Goal: Register for event/course: Register for event/course

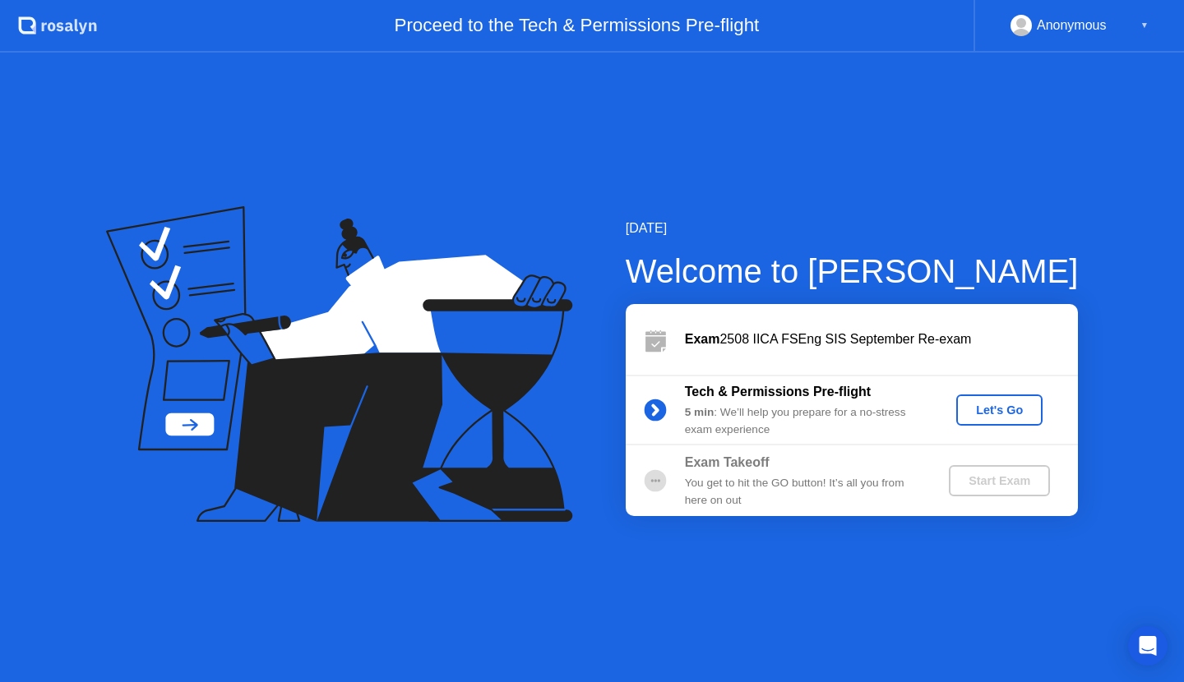
click at [1005, 409] on div "Let's Go" at bounding box center [999, 410] width 73 height 13
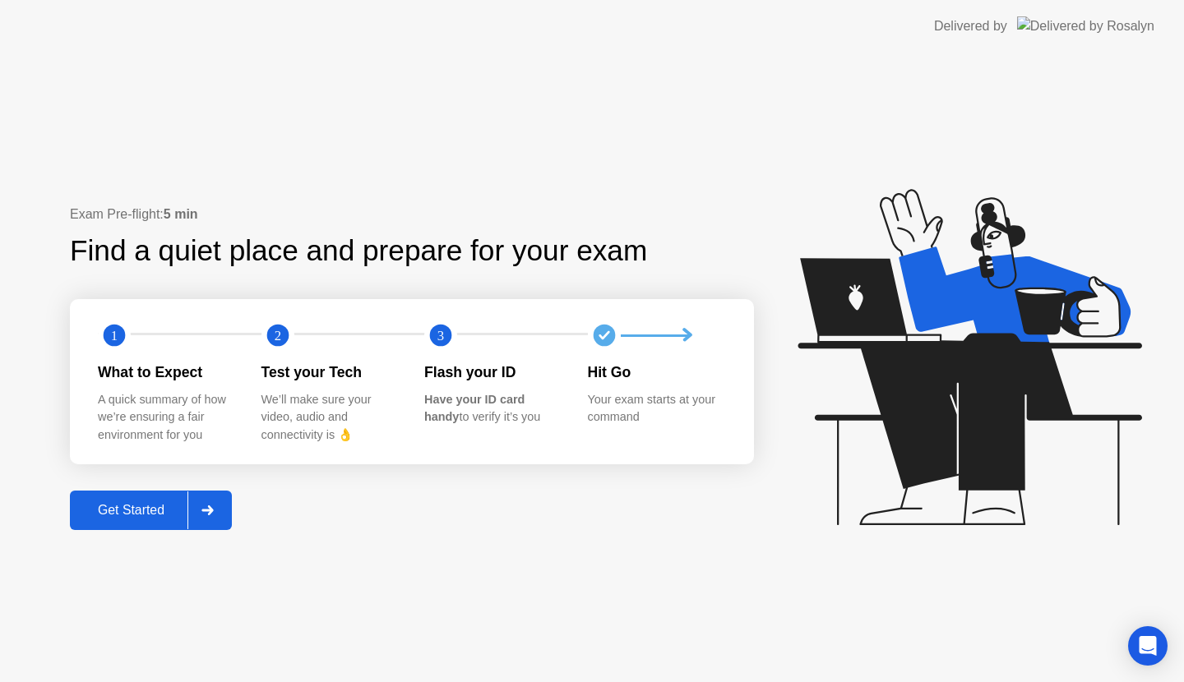
click at [147, 511] on div "Get Started" at bounding box center [131, 510] width 113 height 15
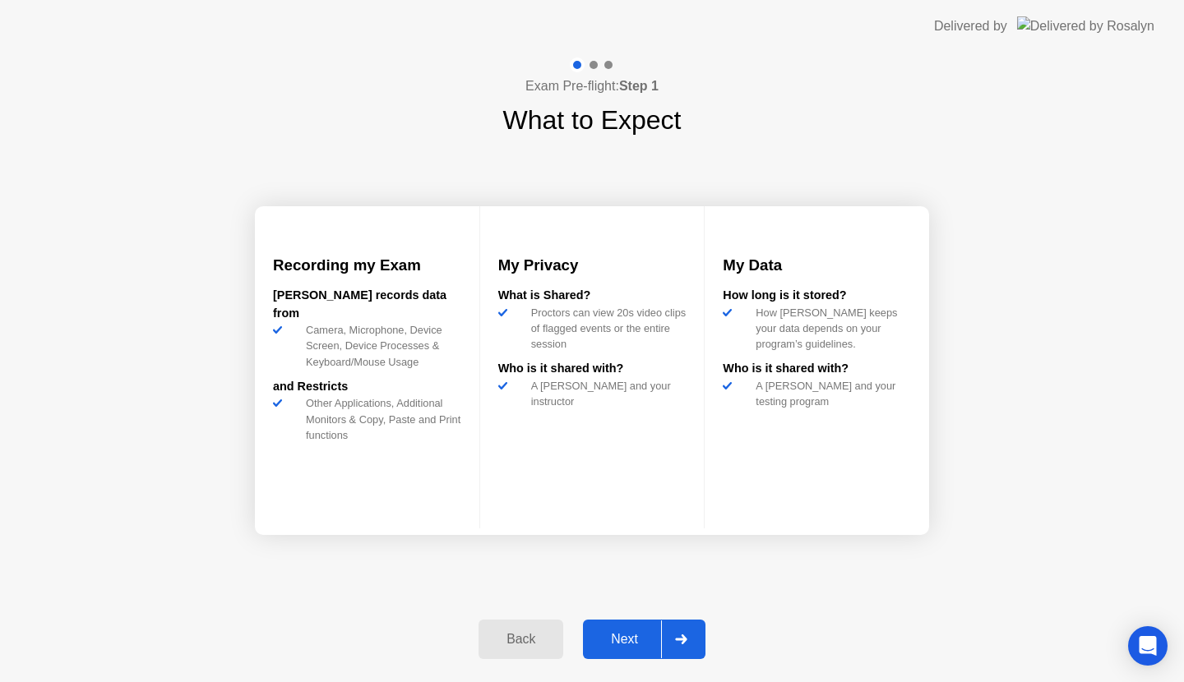
click at [628, 636] on div "Next" at bounding box center [624, 639] width 73 height 15
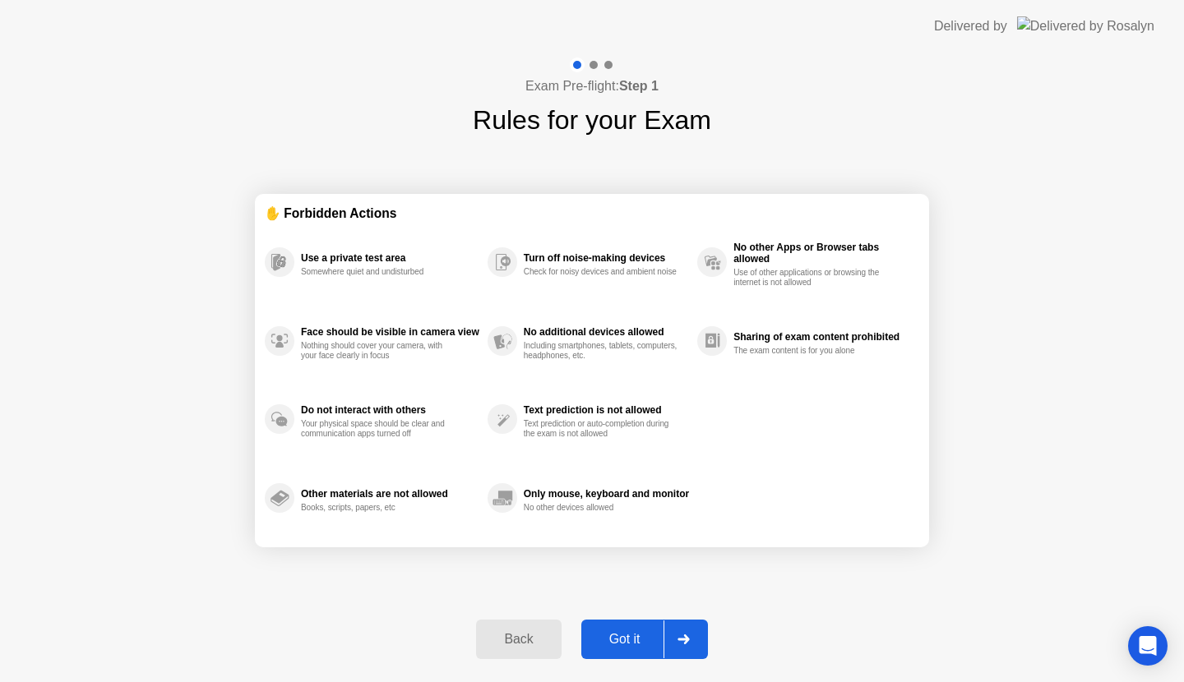
click at [627, 635] on div "Got it" at bounding box center [624, 639] width 77 height 15
select select "**********"
select select "*******"
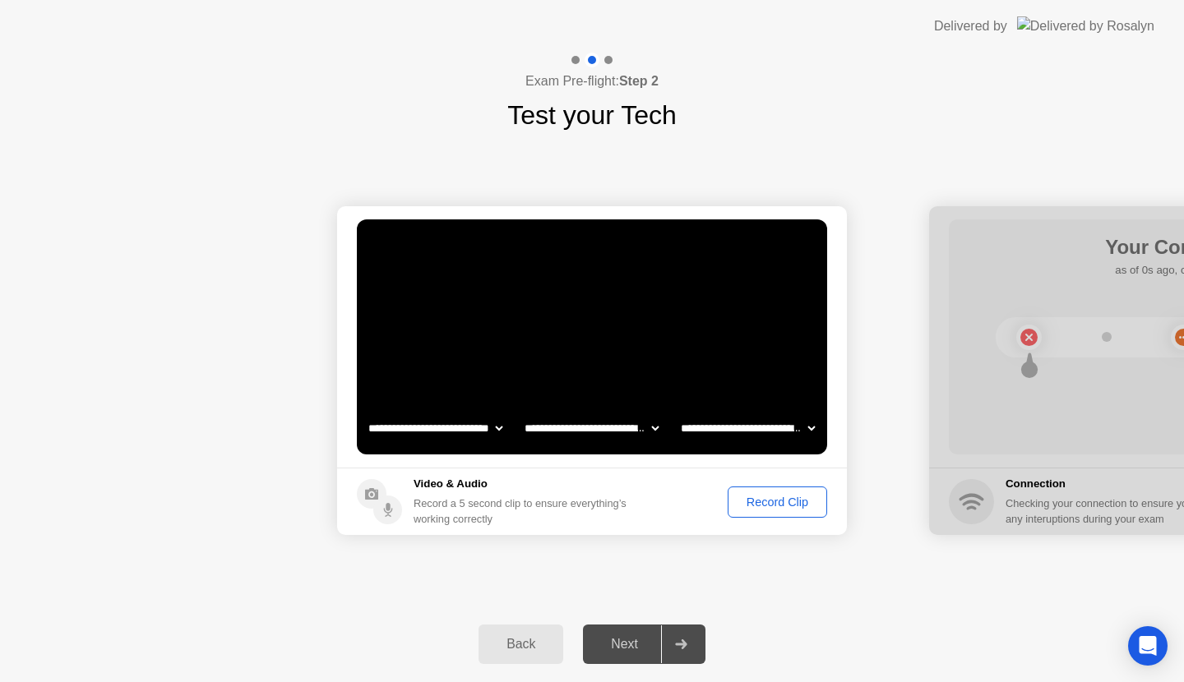
click at [785, 499] on div "Record Clip" at bounding box center [777, 502] width 88 height 13
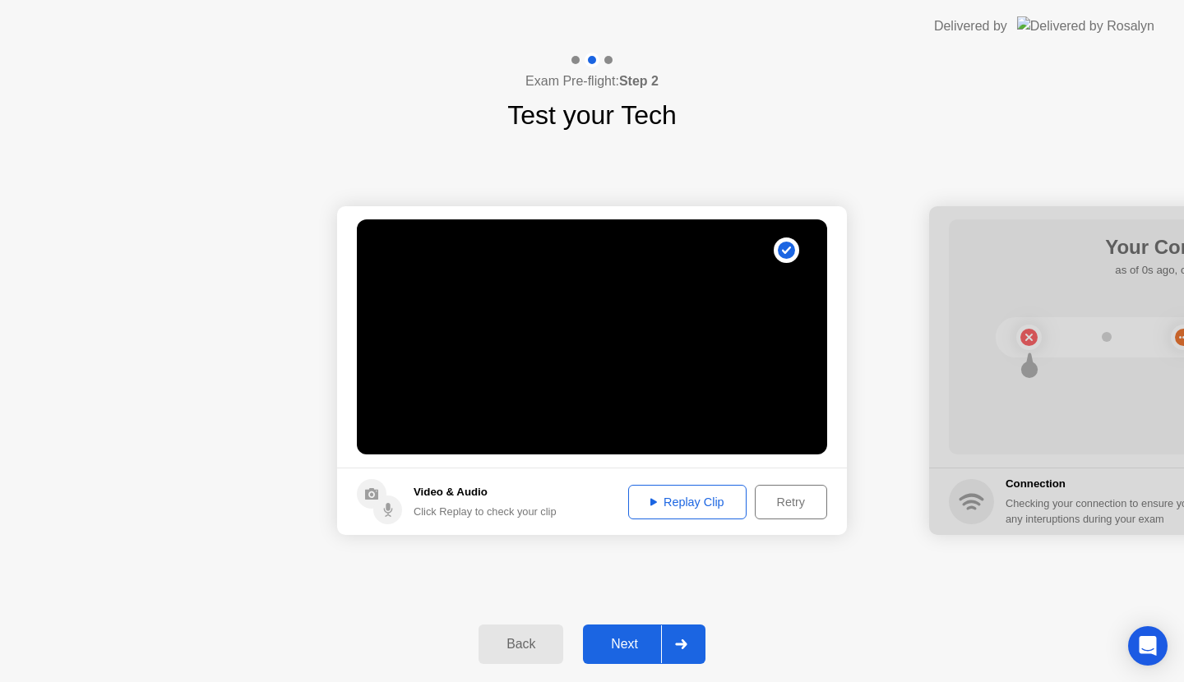
click at [629, 641] on div "Next" at bounding box center [624, 644] width 73 height 15
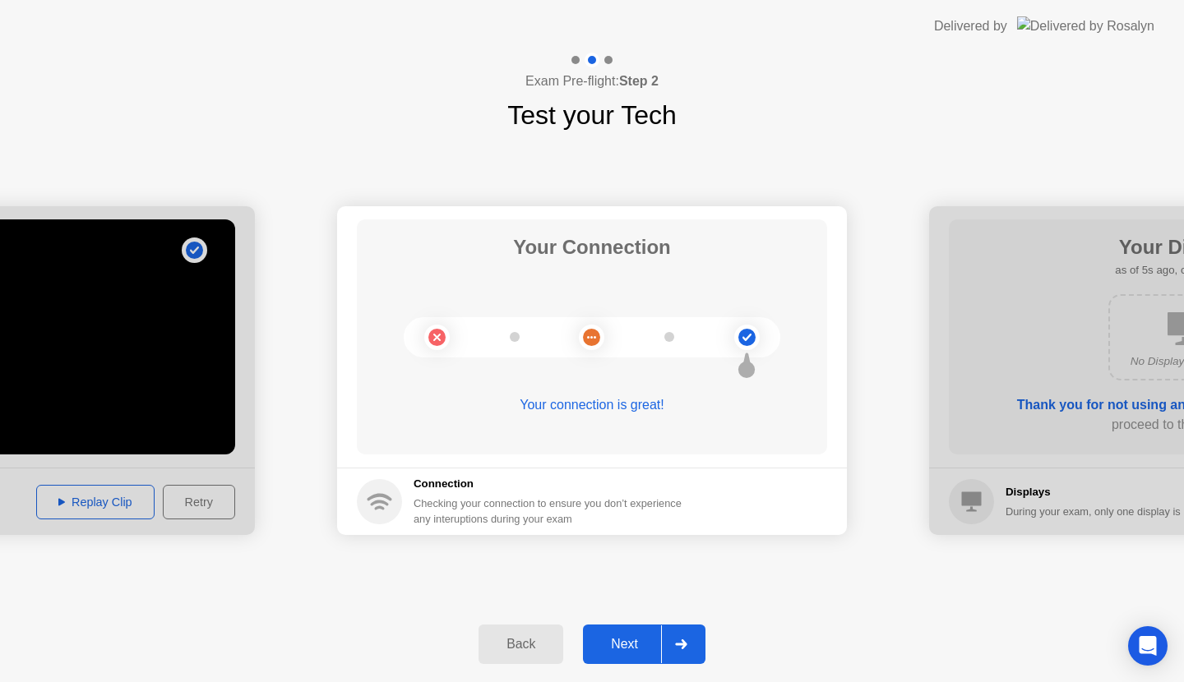
click at [617, 640] on div "Next" at bounding box center [624, 644] width 73 height 15
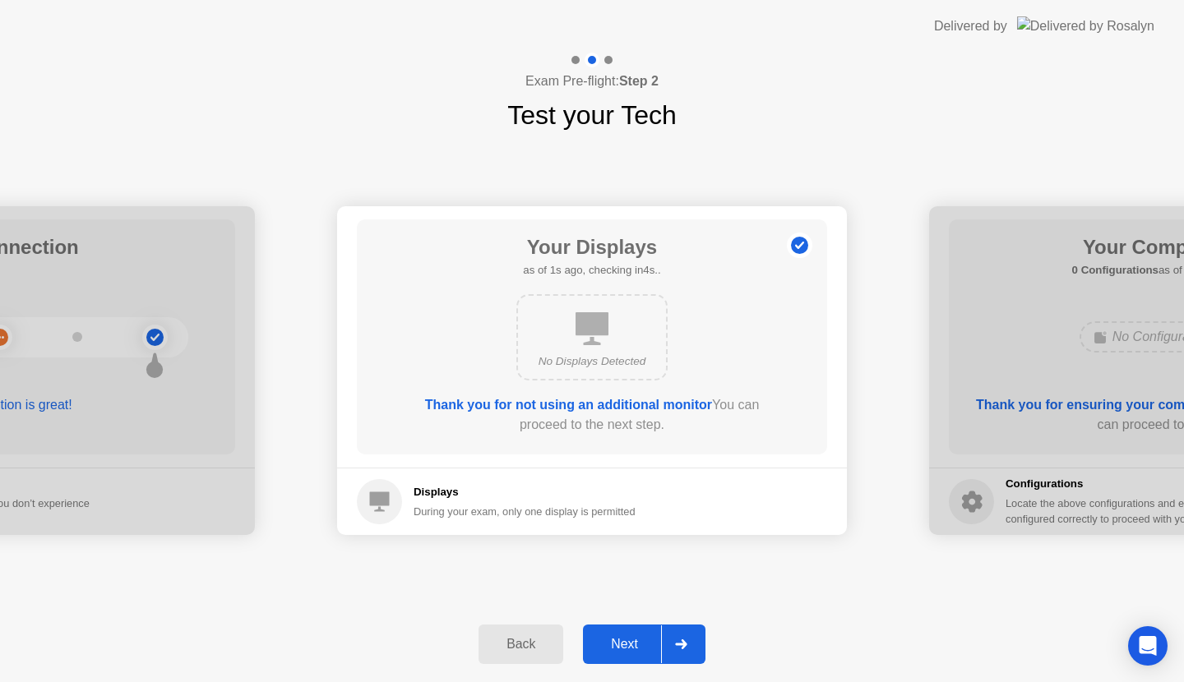
click at [621, 640] on div "Next" at bounding box center [624, 644] width 73 height 15
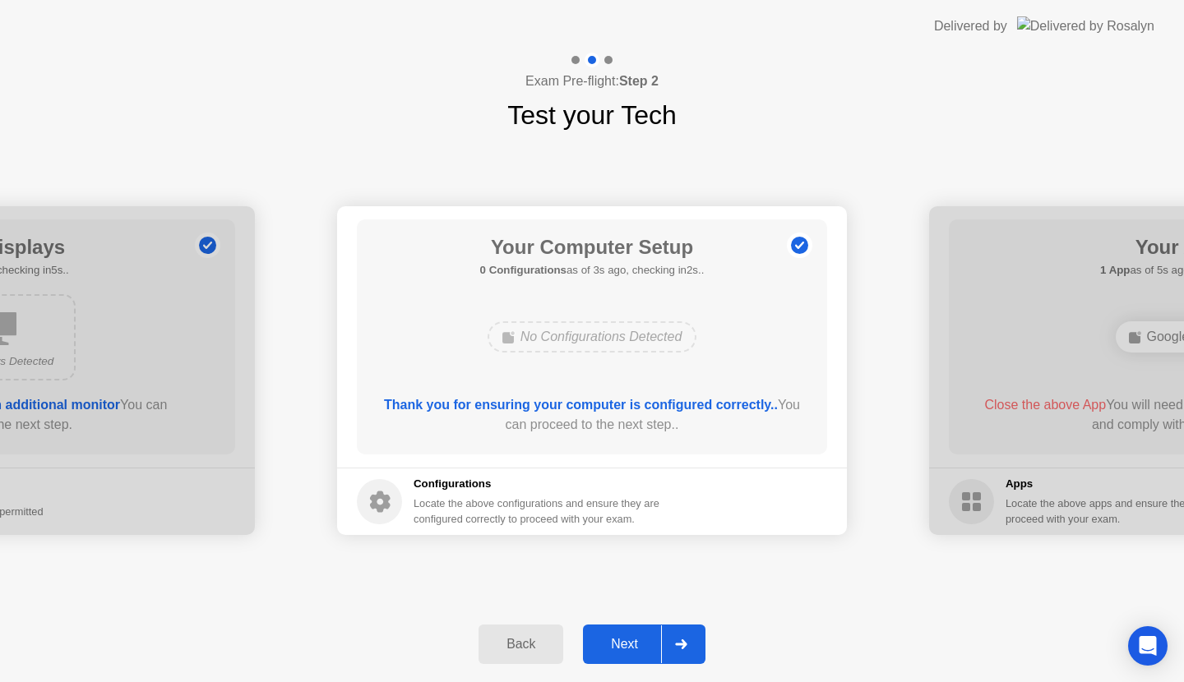
click at [621, 640] on div "Next" at bounding box center [624, 644] width 73 height 15
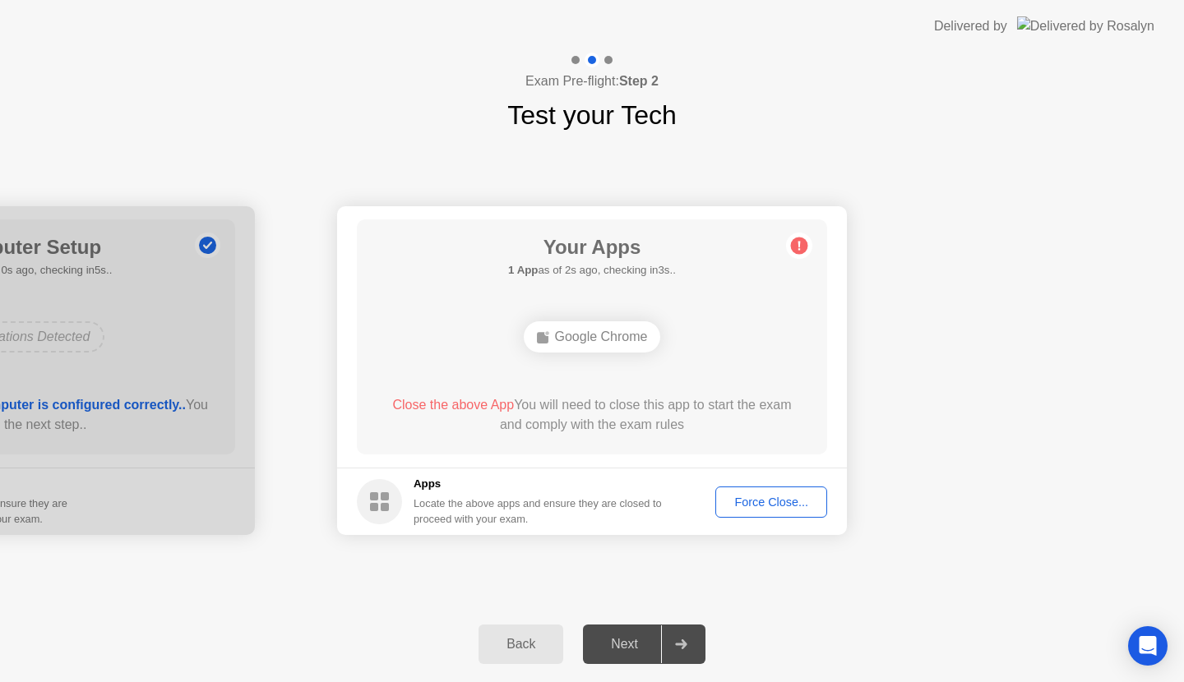
click at [762, 499] on div "Force Close..." at bounding box center [771, 502] width 100 height 13
click at [789, 501] on div "Force Close..." at bounding box center [771, 502] width 100 height 13
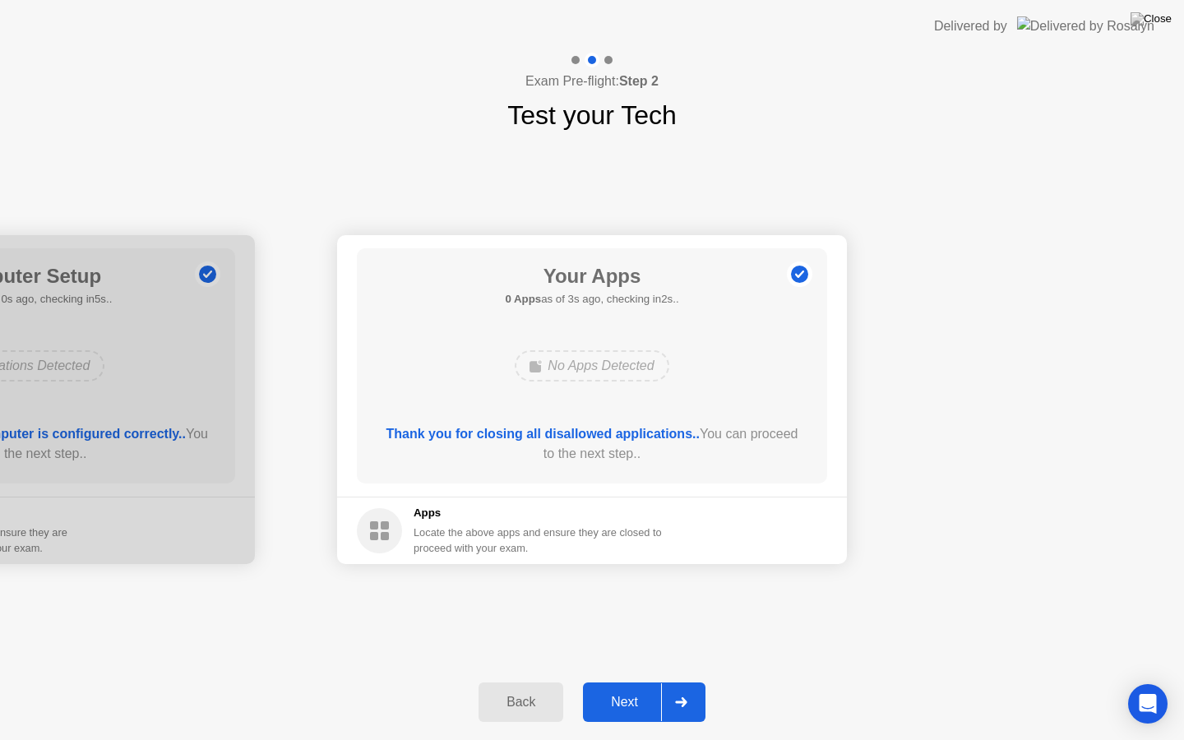
click at [626, 682] on div "Next" at bounding box center [624, 702] width 73 height 15
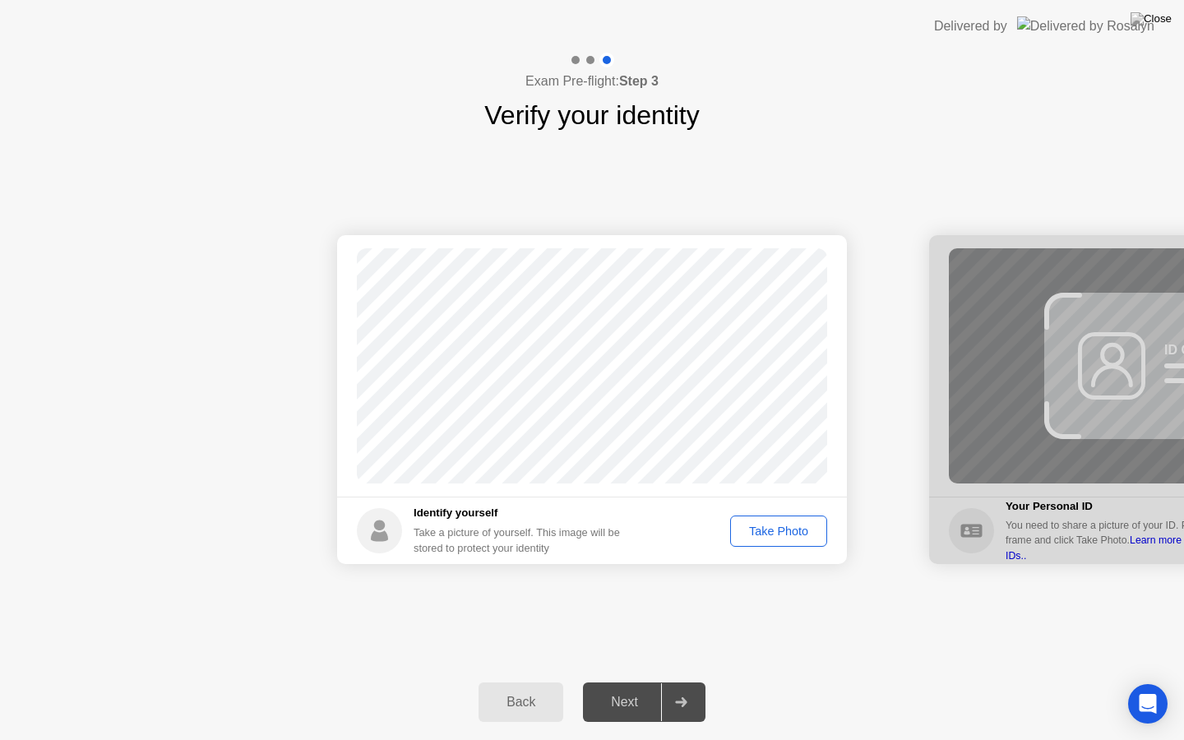
click at [777, 530] on div "Take Photo" at bounding box center [779, 531] width 86 height 13
click at [786, 529] on div "Retake" at bounding box center [789, 531] width 64 height 13
click at [776, 528] on div "Take Photo" at bounding box center [779, 531] width 86 height 13
click at [619, 682] on div "Next" at bounding box center [624, 702] width 73 height 15
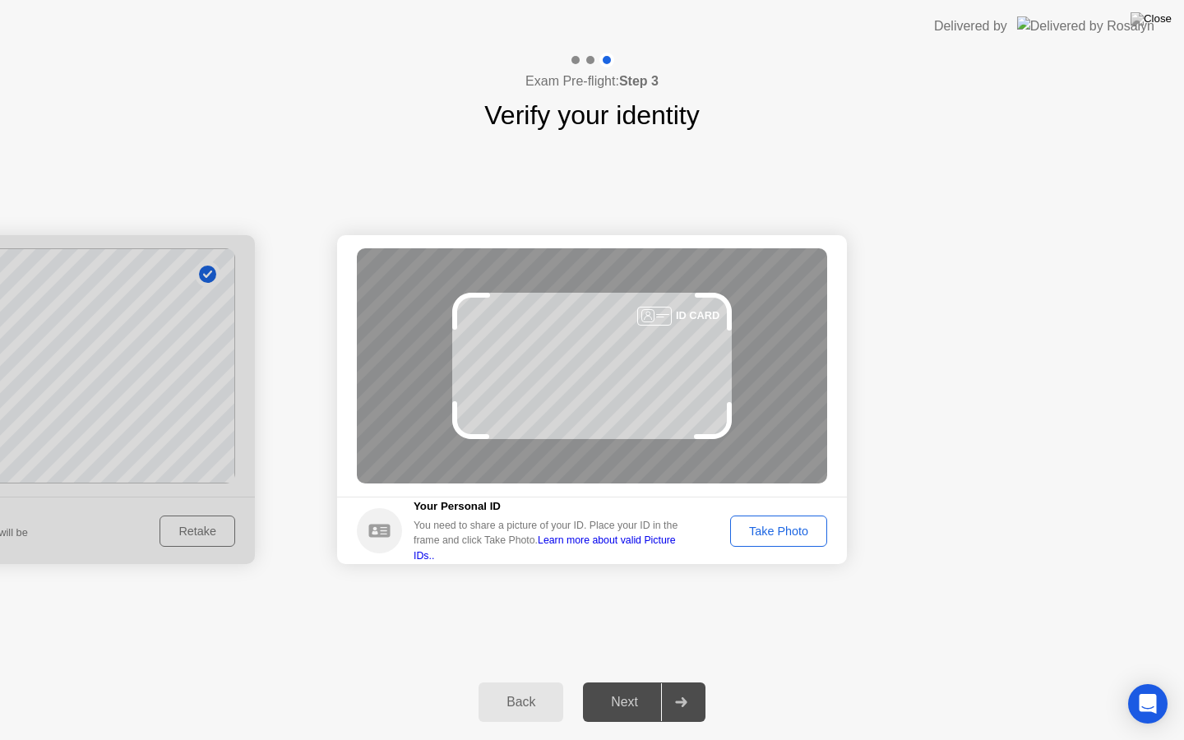
click at [762, 527] on div "Take Photo" at bounding box center [779, 531] width 86 height 13
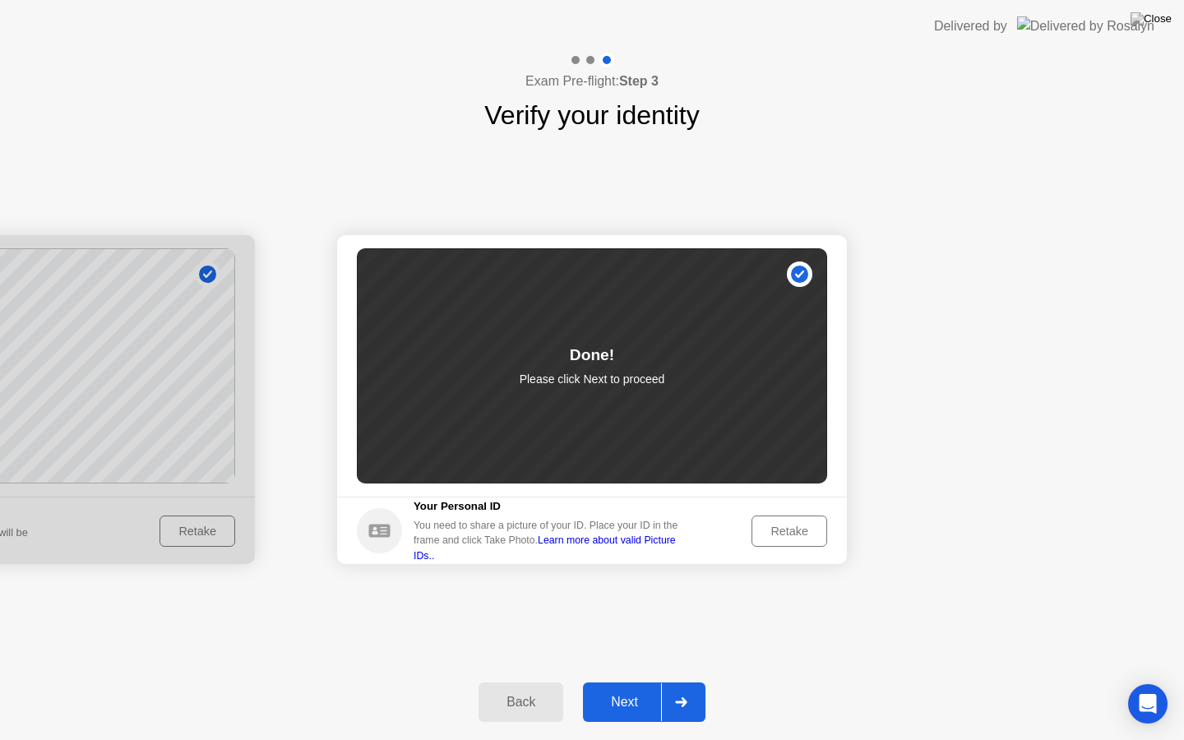
click at [624, 682] on div "Next" at bounding box center [624, 702] width 73 height 15
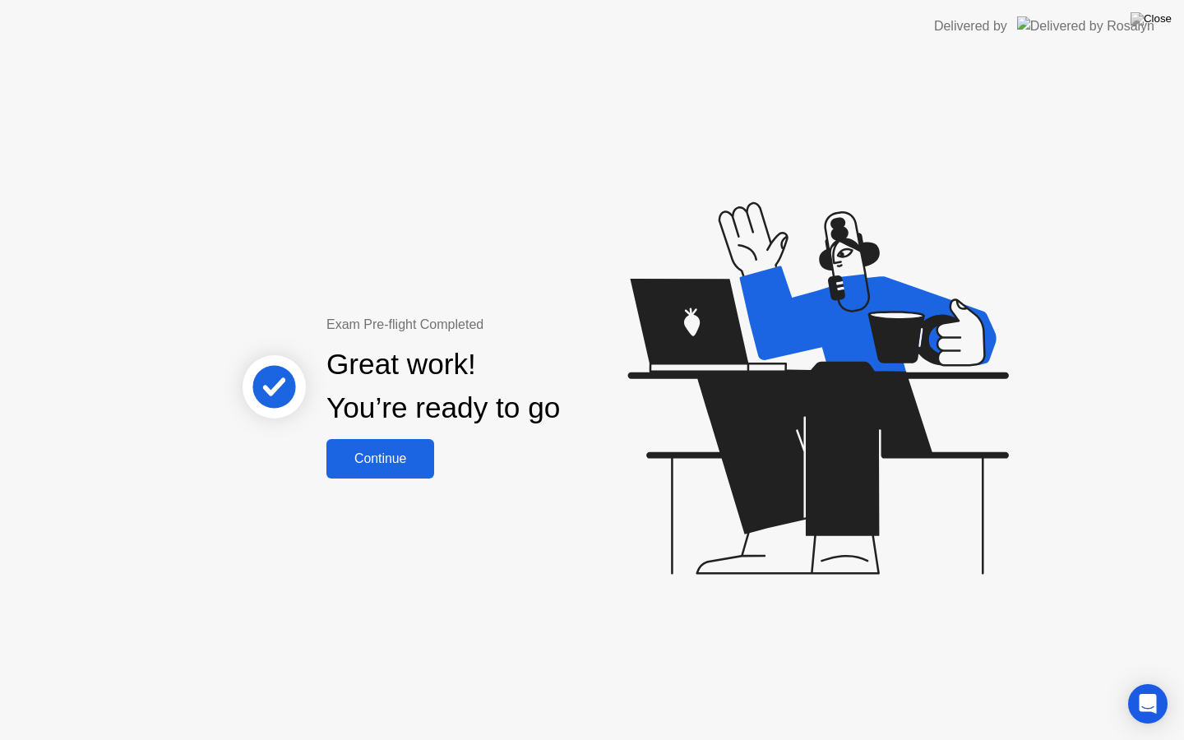
click at [405, 451] on div "Continue" at bounding box center [380, 458] width 98 height 15
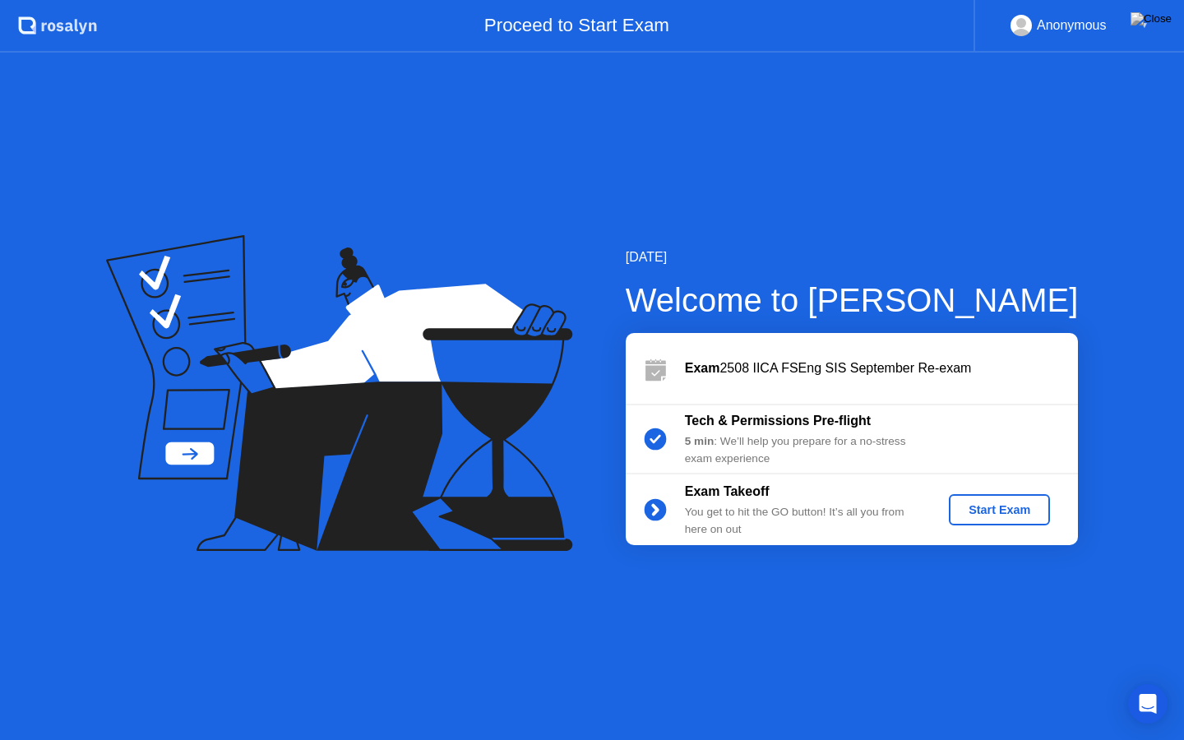
click at [999, 511] on div "Start Exam" at bounding box center [999, 509] width 88 height 13
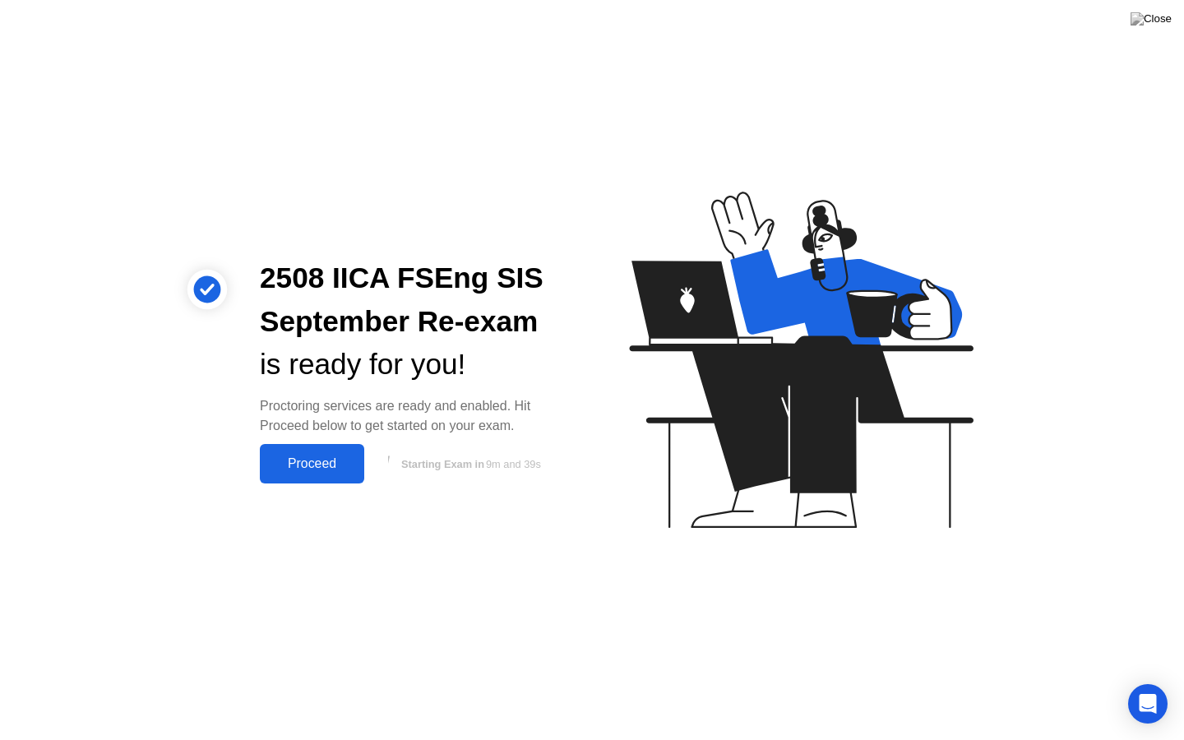
click at [312, 460] on div "Proceed" at bounding box center [312, 463] width 95 height 15
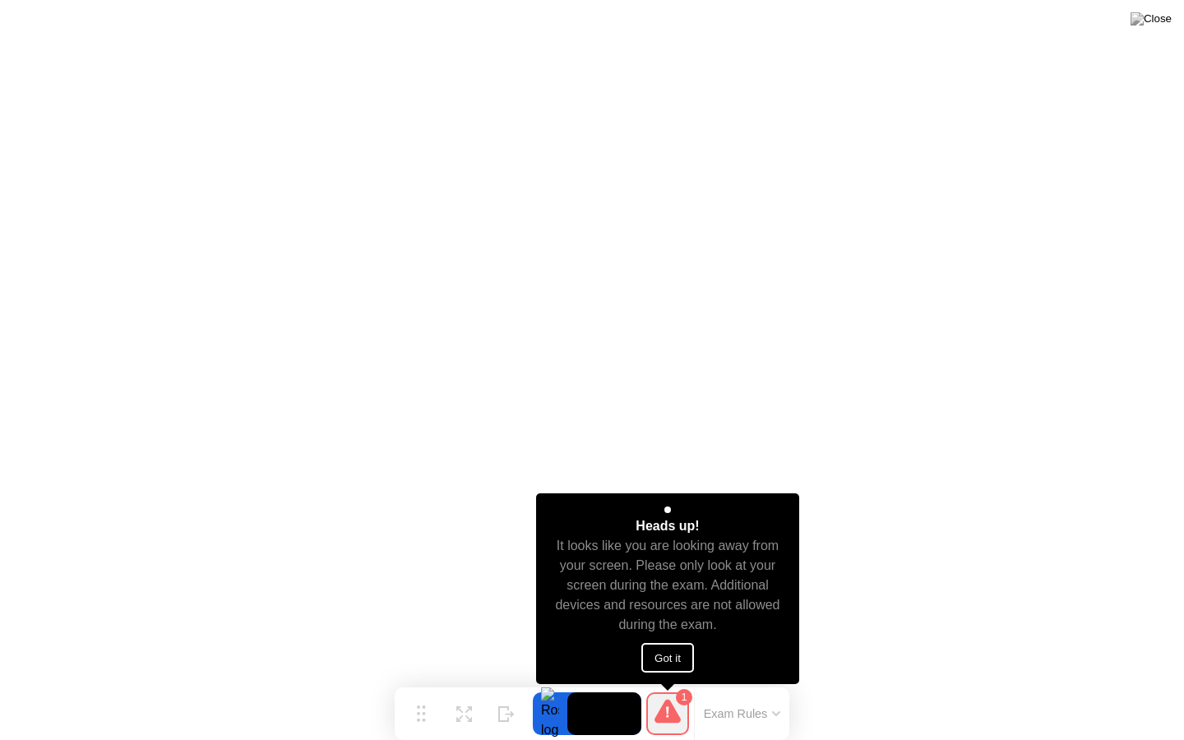
click at [674, 657] on button "Got it" at bounding box center [667, 658] width 53 height 30
